Goal: Task Accomplishment & Management: Manage account settings

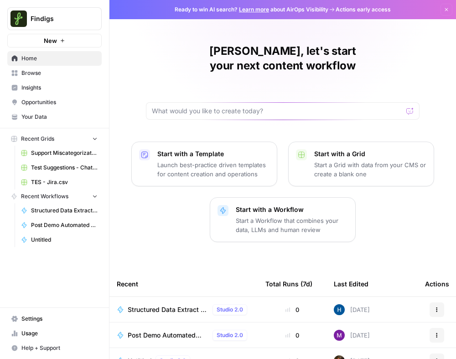
click at [42, 315] on span "Settings" at bounding box center [59, 318] width 76 height 8
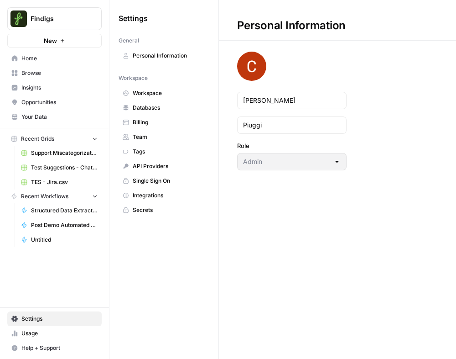
click at [151, 142] on link "Team" at bounding box center [164, 137] width 91 height 15
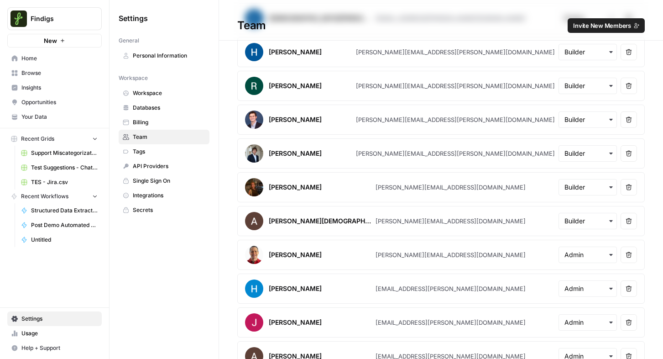
scroll to position [875, 0]
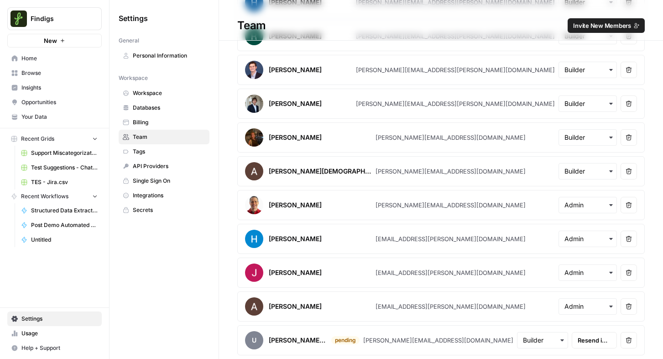
drag, startPoint x: 459, startPoint y: 340, endPoint x: 373, endPoint y: 342, distance: 86.2
click at [373, 342] on article "u [PERSON_NAME].dolphin pending [PERSON_NAME][EMAIL_ADDRESS][DOMAIN_NAME] Resen…" at bounding box center [440, 340] width 407 height 30
copy article "[PERSON_NAME][EMAIL_ADDRESS][DOMAIN_NAME]"
click at [456, 337] on icon "button" at bounding box center [628, 340] width 6 height 6
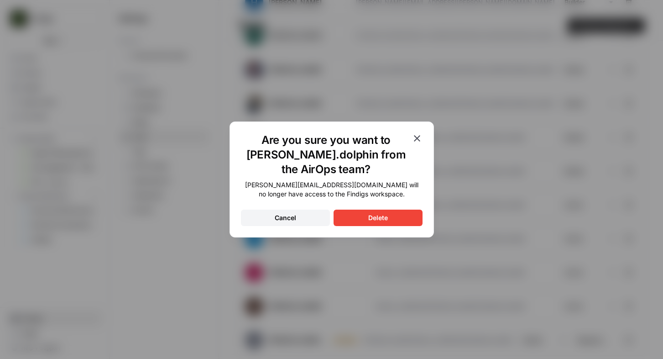
click at [403, 220] on button "Delete" at bounding box center [378, 217] width 89 height 16
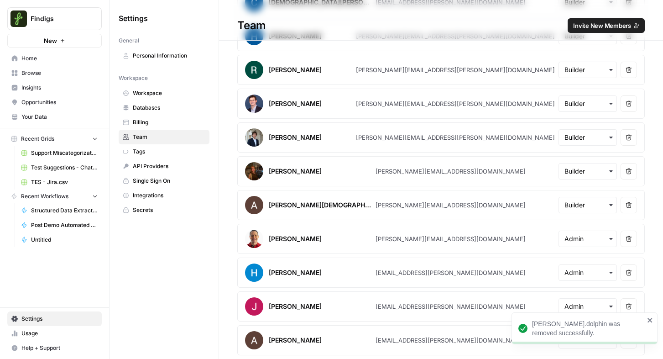
click at [456, 320] on icon "close" at bounding box center [649, 320] width 5 height 5
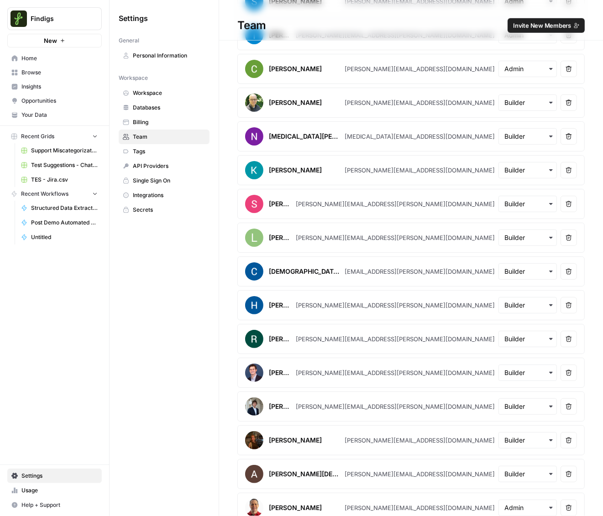
scroll to position [671, 0]
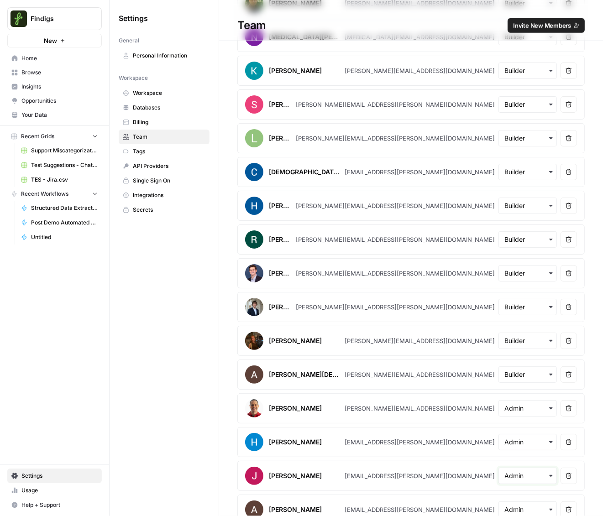
click at [456, 358] on input "text" at bounding box center [527, 475] width 47 height 9
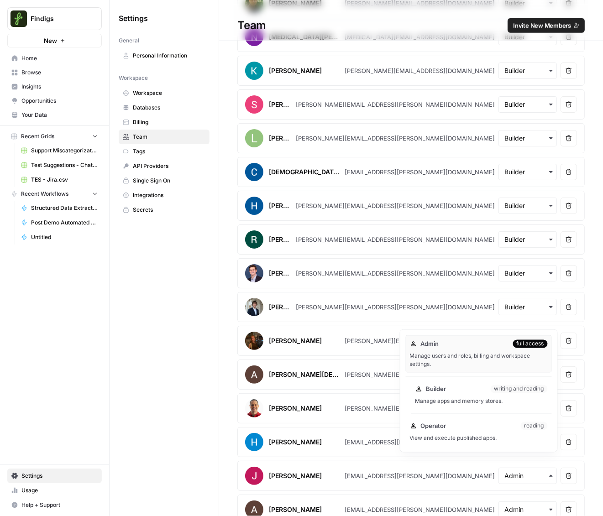
click at [456, 358] on div "Manage apps and memory stores." at bounding box center [481, 401] width 132 height 8
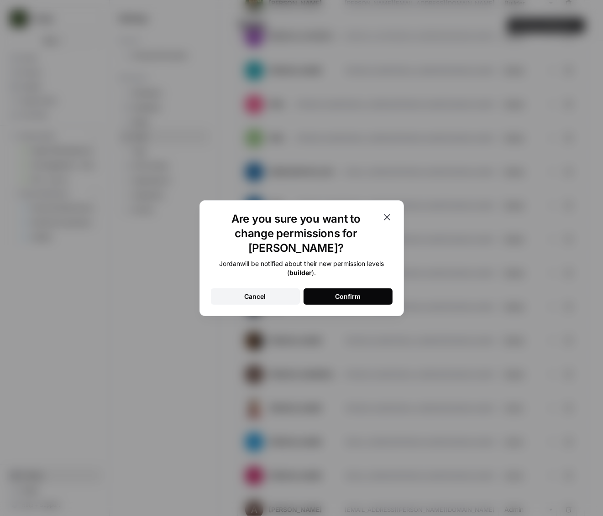
click at [356, 292] on div "Confirm" at bounding box center [348, 296] width 26 height 9
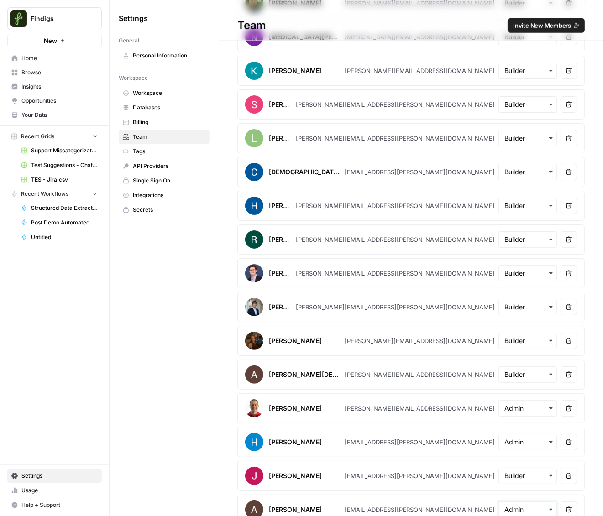
click at [456, 358] on input "text" at bounding box center [527, 509] width 47 height 9
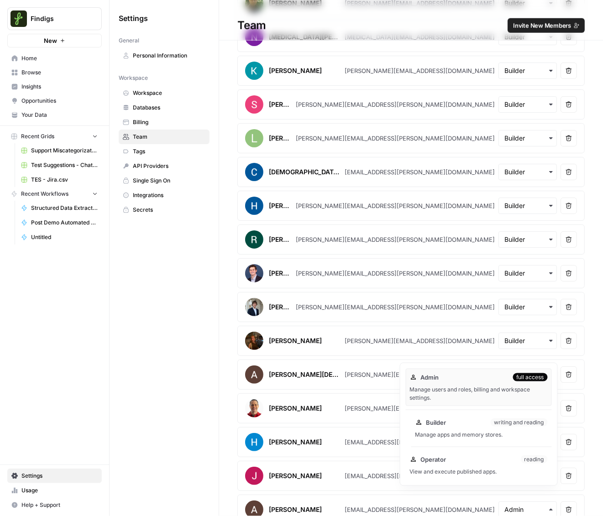
click at [456, 358] on div "Manage apps and memory stores." at bounding box center [481, 435] width 132 height 8
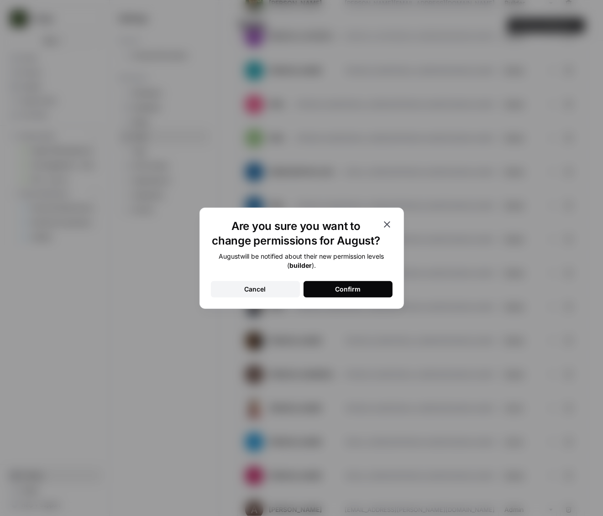
click at [351, 291] on div "Confirm" at bounding box center [348, 289] width 26 height 9
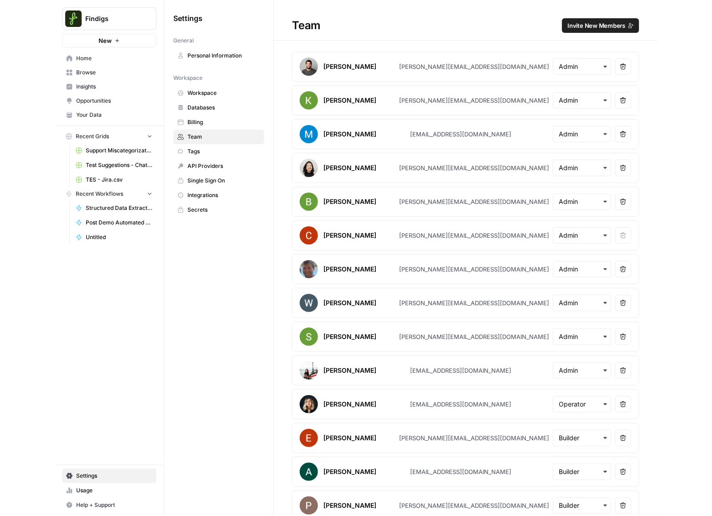
scroll to position [15, 0]
